Goal: Communication & Community: Answer question/provide support

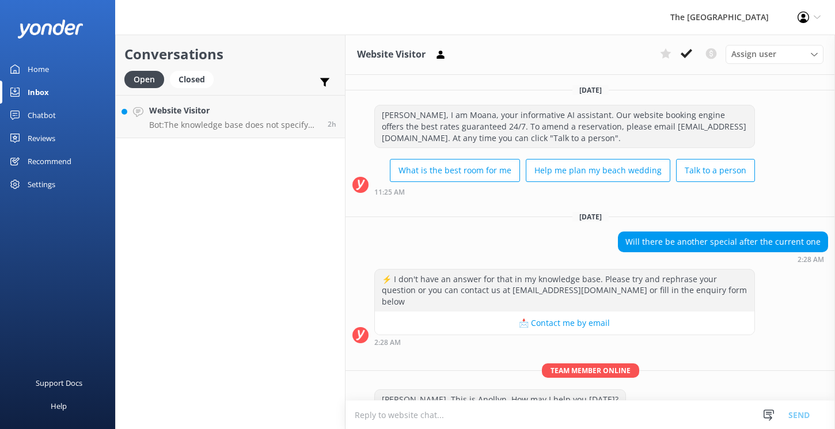
scroll to position [281, 0]
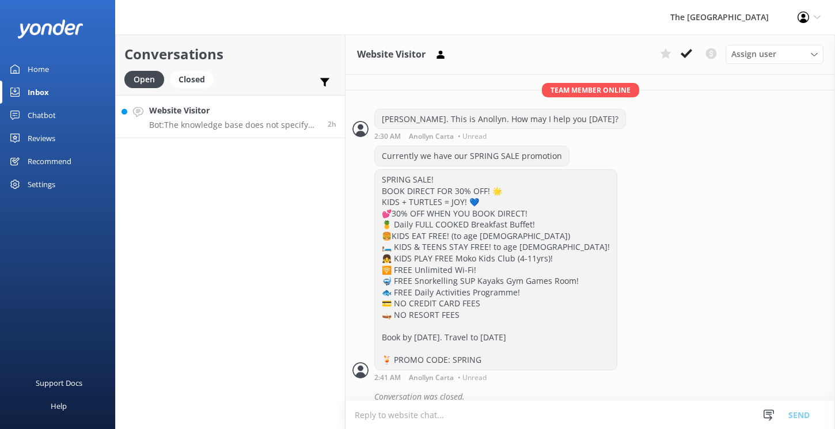
click at [267, 124] on p "Bot: The knowledge base does not specify the amount of complimentary Wi-Fi data…" at bounding box center [234, 125] width 170 height 10
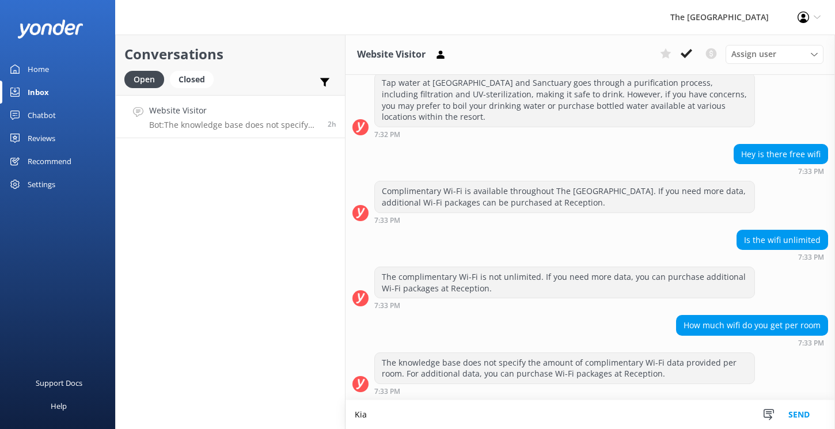
scroll to position [166, 0]
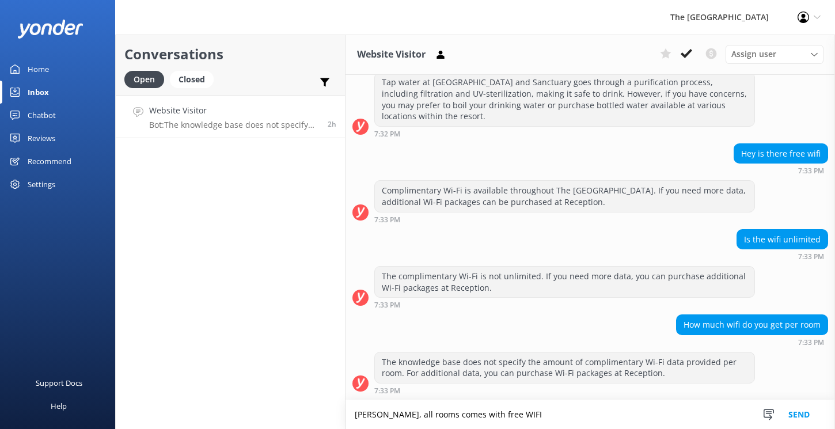
click at [408, 415] on textarea "[PERSON_NAME], all rooms comes with free WIFI" at bounding box center [591, 414] width 490 height 29
click at [406, 417] on textarea "[PERSON_NAME], all rooms comes with free WIFI" at bounding box center [591, 414] width 490 height 29
click at [552, 419] on textarea "[PERSON_NAME], all our rooms comes with free WIFI" at bounding box center [591, 414] width 490 height 29
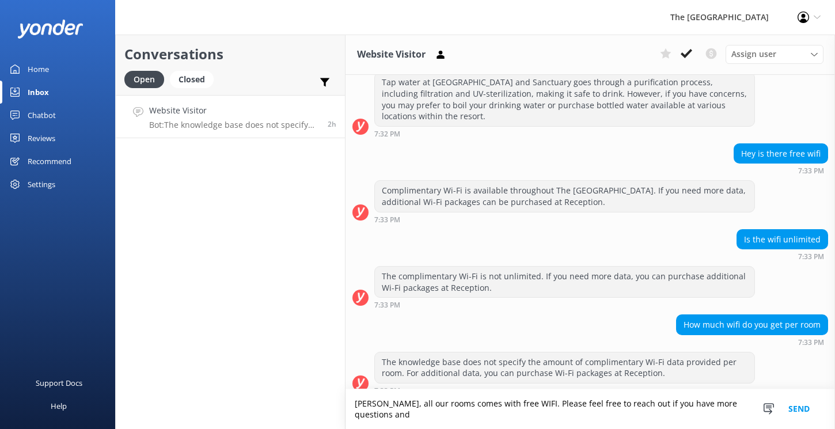
scroll to position [177, 0]
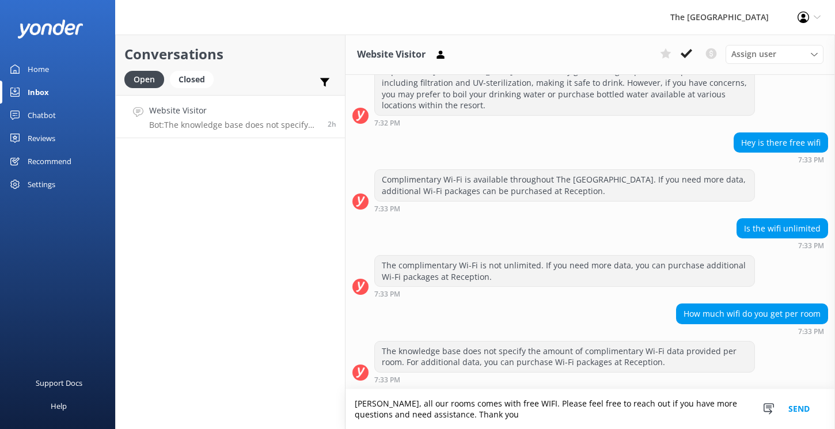
type textarea "[PERSON_NAME], all our rooms comes with free WIFI. Please feel free to reach ou…"
click at [797, 407] on button "Send" at bounding box center [799, 409] width 43 height 40
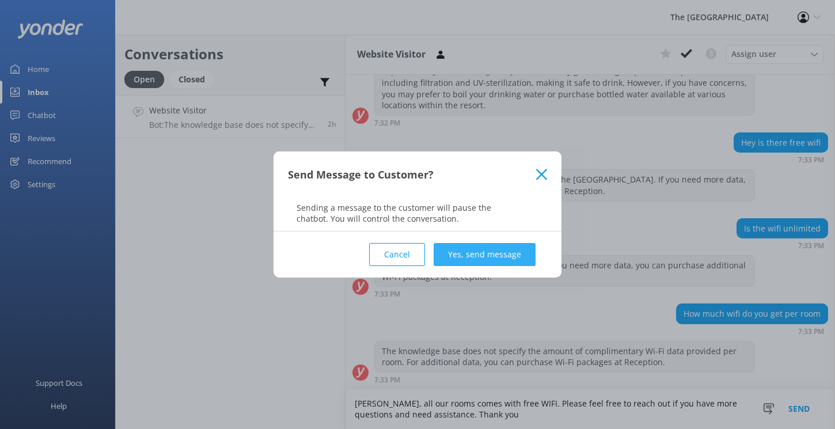
click at [511, 254] on button "Yes, send message" at bounding box center [485, 254] width 102 height 23
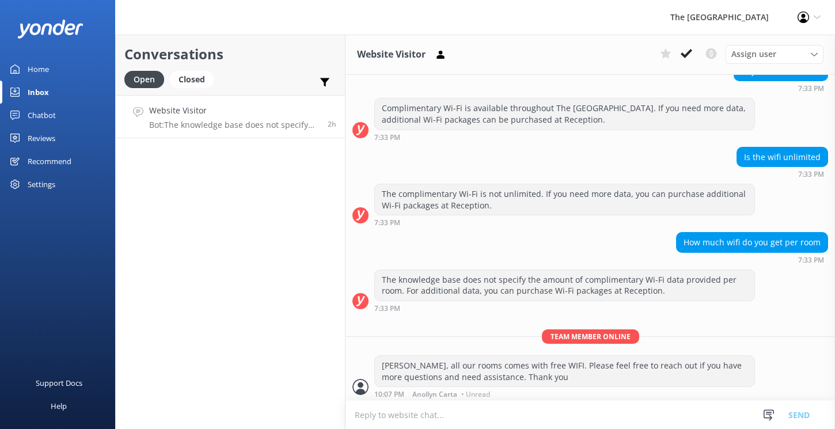
scroll to position [252, 0]
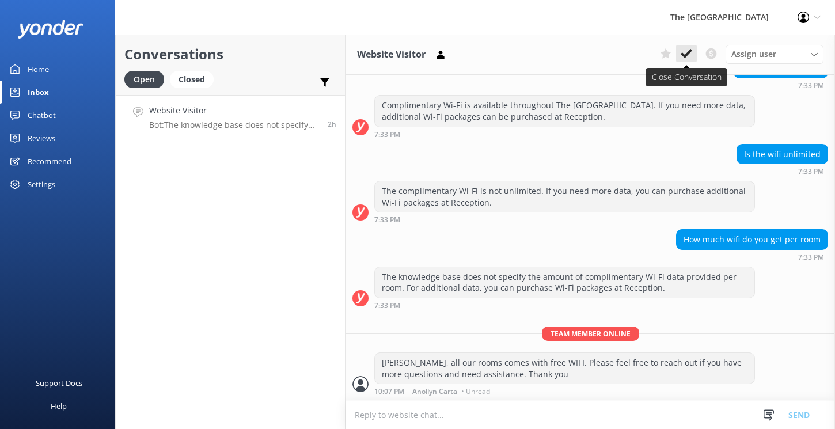
click at [689, 53] on use at bounding box center [687, 53] width 12 height 9
